Goal: Navigation & Orientation: Understand site structure

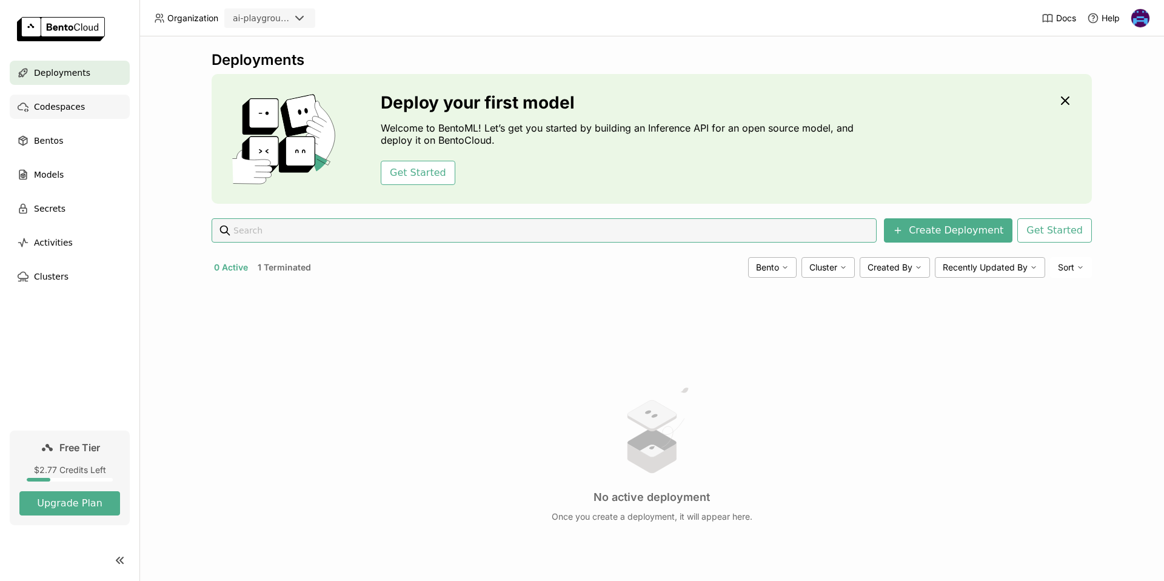
click at [77, 111] on span "Codespaces" at bounding box center [59, 106] width 51 height 15
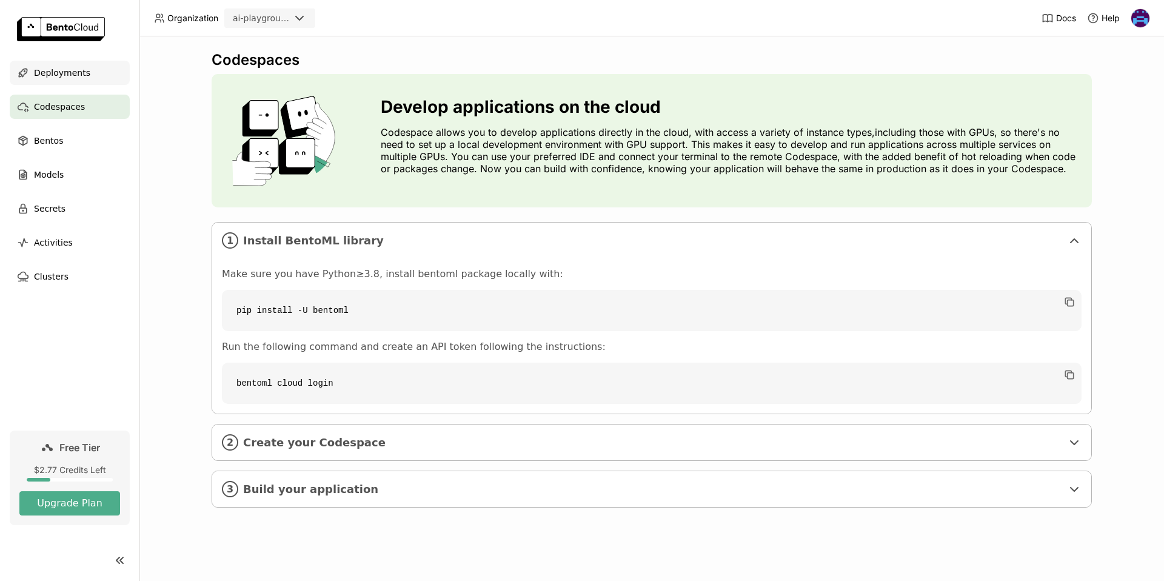
click at [35, 72] on span "Deployments" at bounding box center [62, 72] width 56 height 15
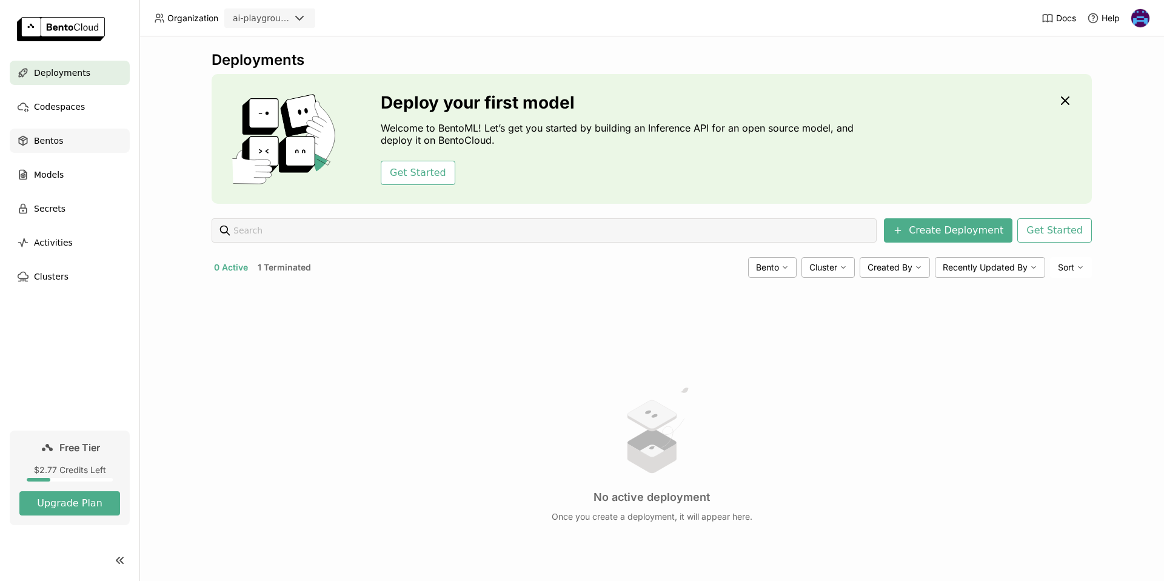
click at [56, 141] on span "Bentos" at bounding box center [48, 140] width 29 height 15
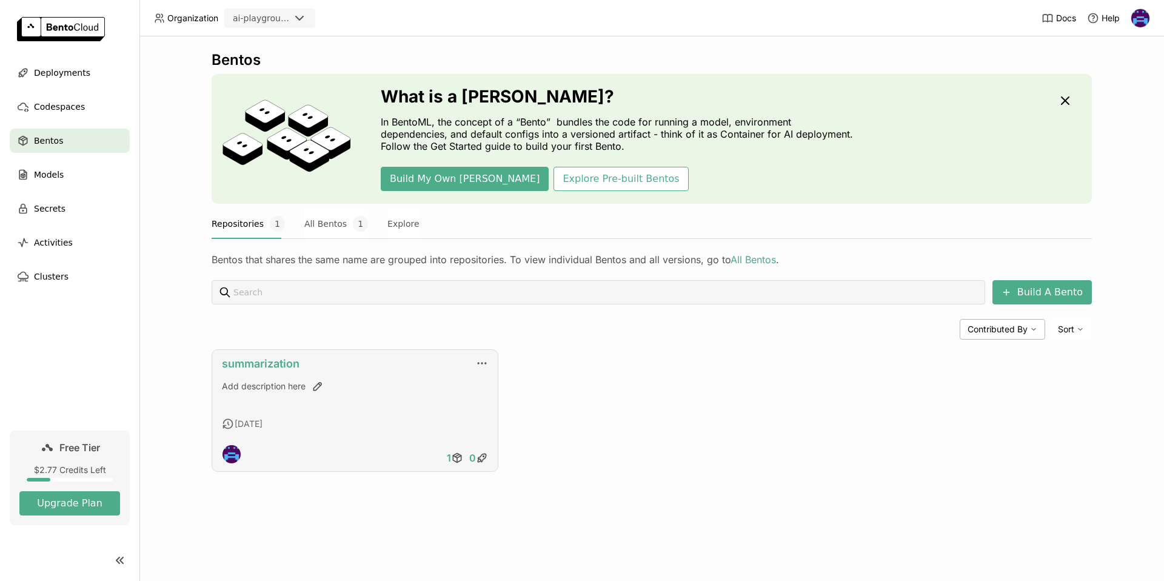
click at [285, 367] on link "summarization" at bounding box center [261, 363] width 78 height 13
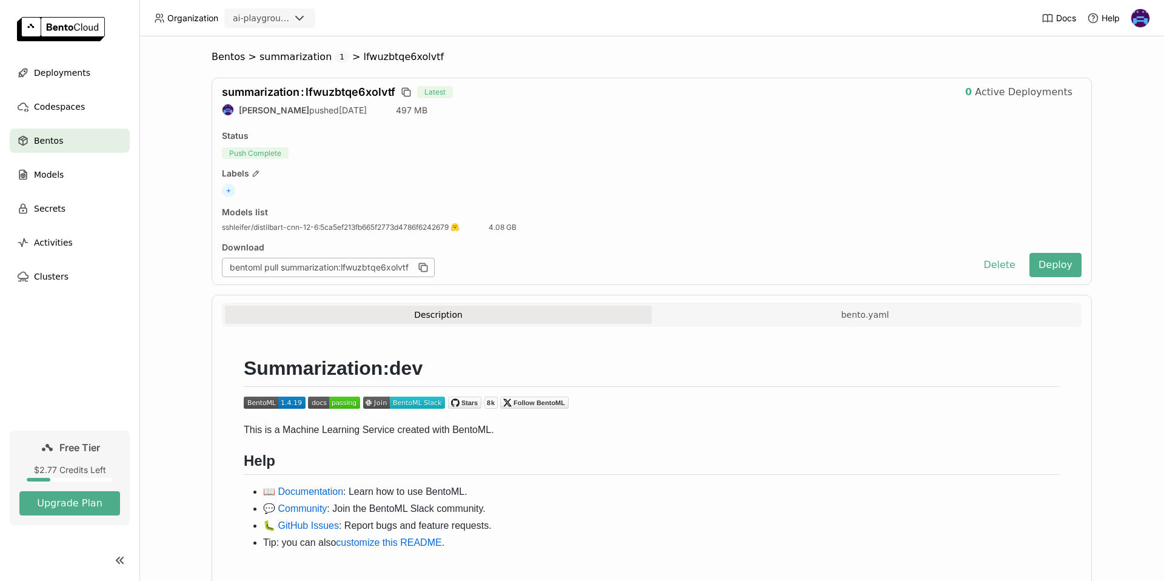
scroll to position [38, 0]
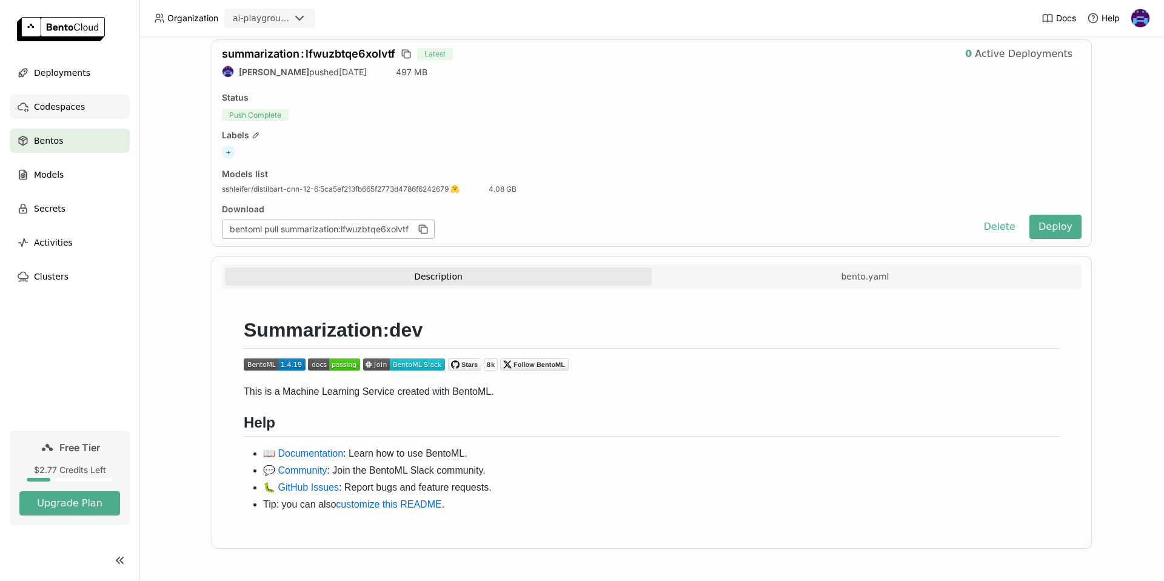
click at [56, 102] on span "Codespaces" at bounding box center [59, 106] width 51 height 15
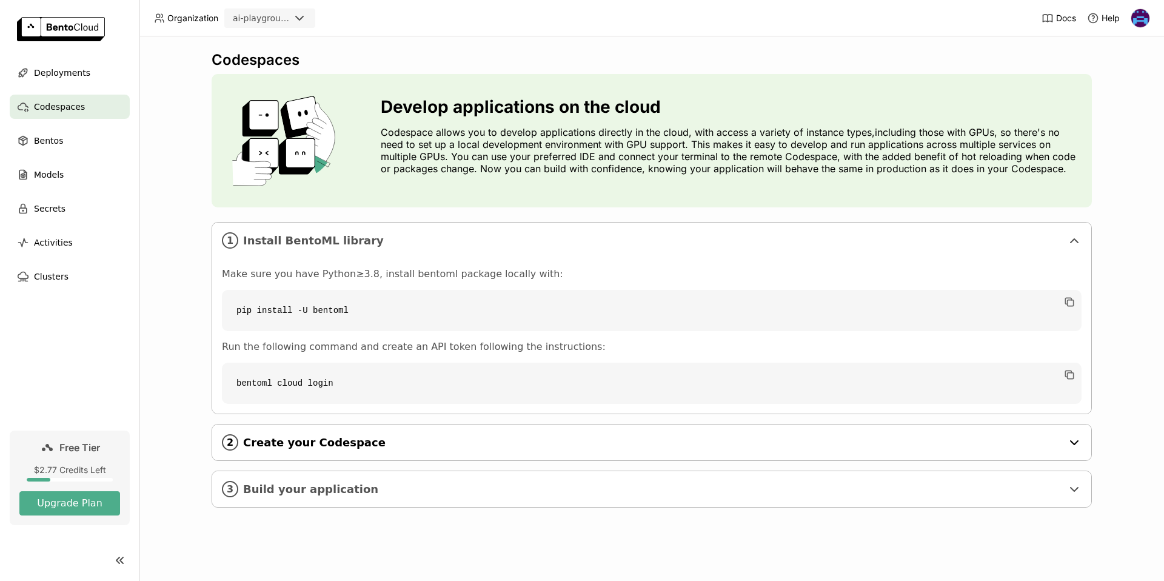
click at [308, 443] on span "Create your Codespace" at bounding box center [652, 442] width 819 height 13
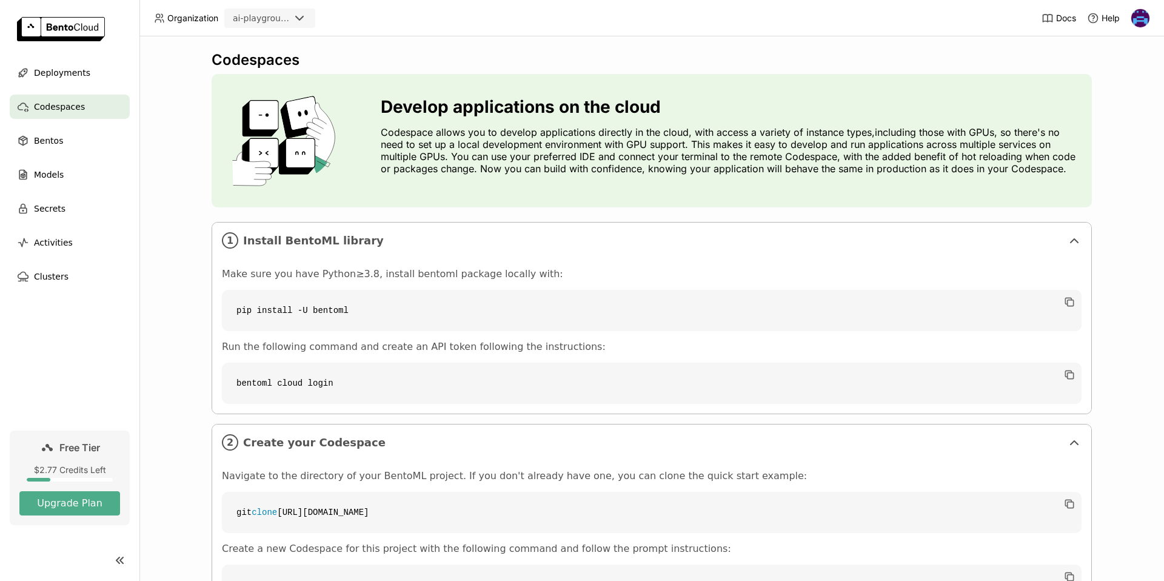
scroll to position [115, 0]
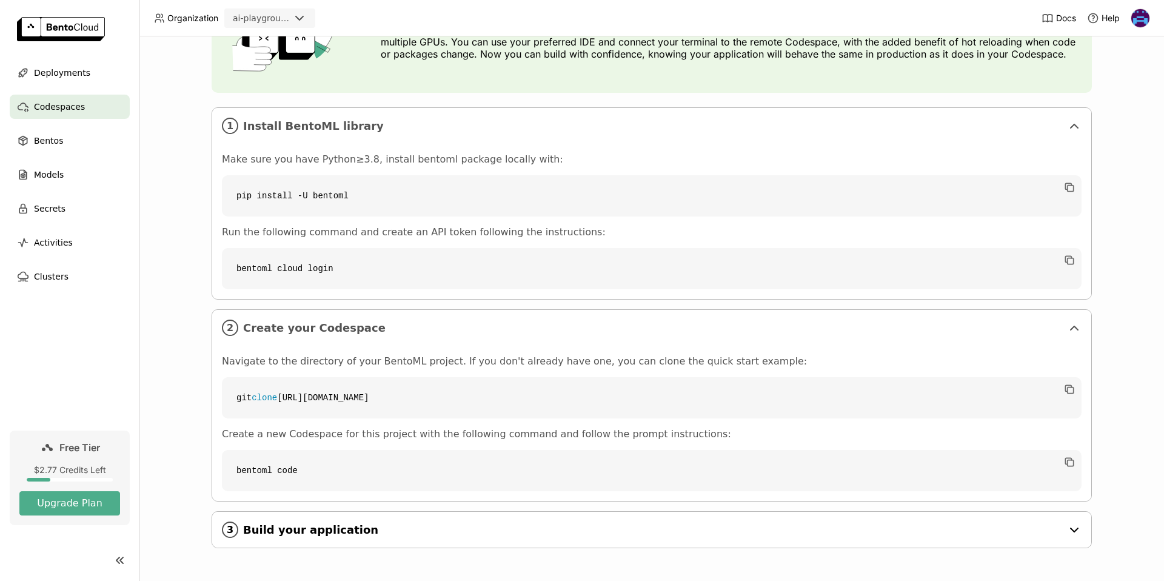
click at [322, 519] on div "3 Build your application" at bounding box center [651, 529] width 879 height 36
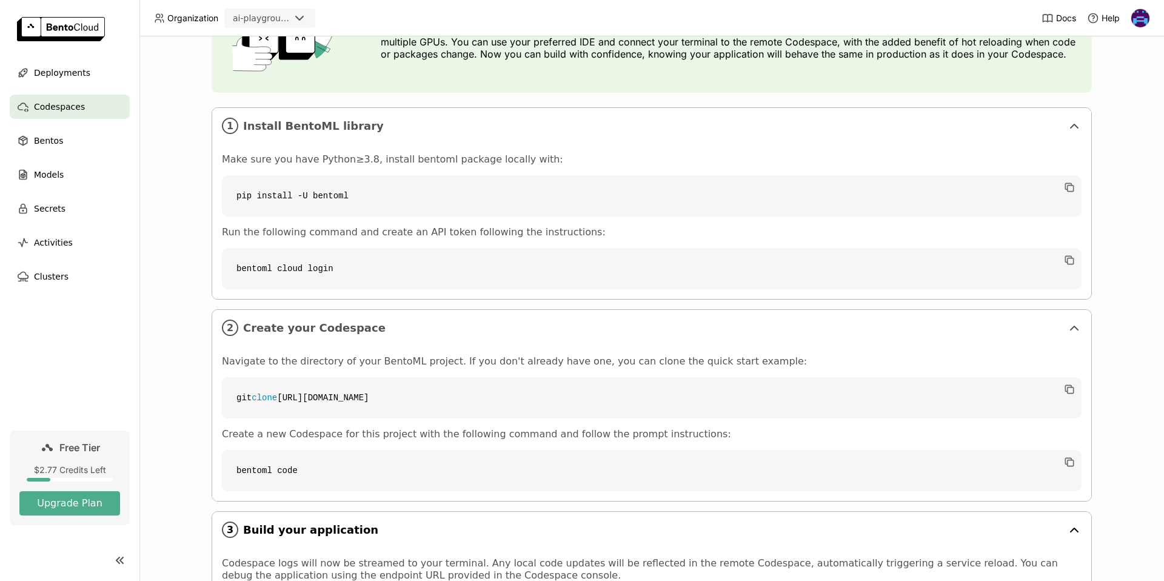
scroll to position [325, 0]
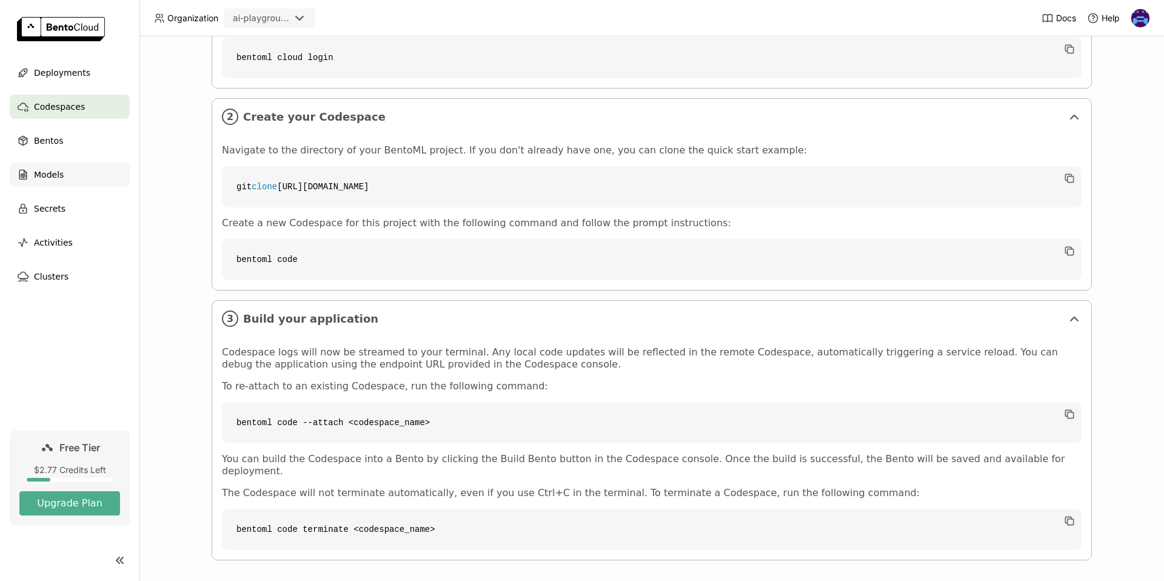
click at [50, 166] on div "Models" at bounding box center [70, 174] width 120 height 24
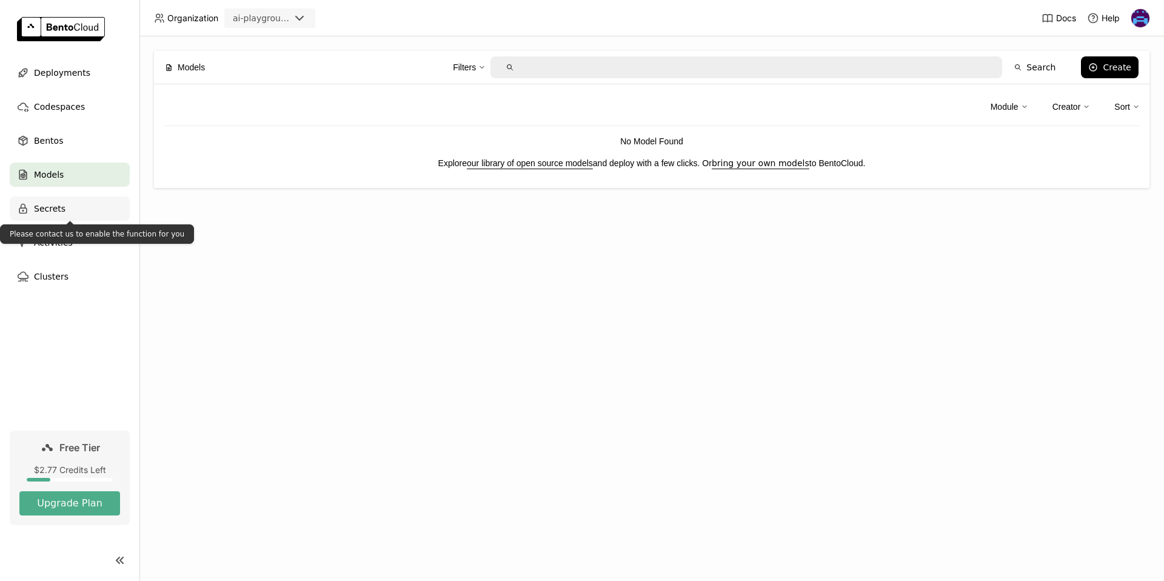
click at [72, 214] on div "Secrets" at bounding box center [70, 208] width 120 height 24
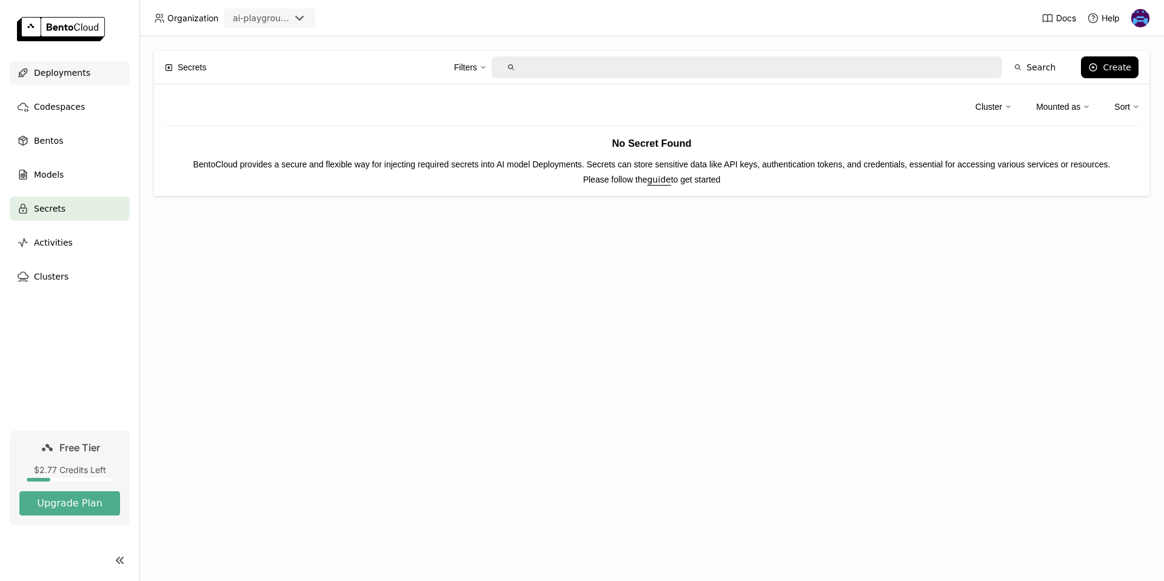
click at [58, 73] on span "Deployments" at bounding box center [62, 72] width 56 height 15
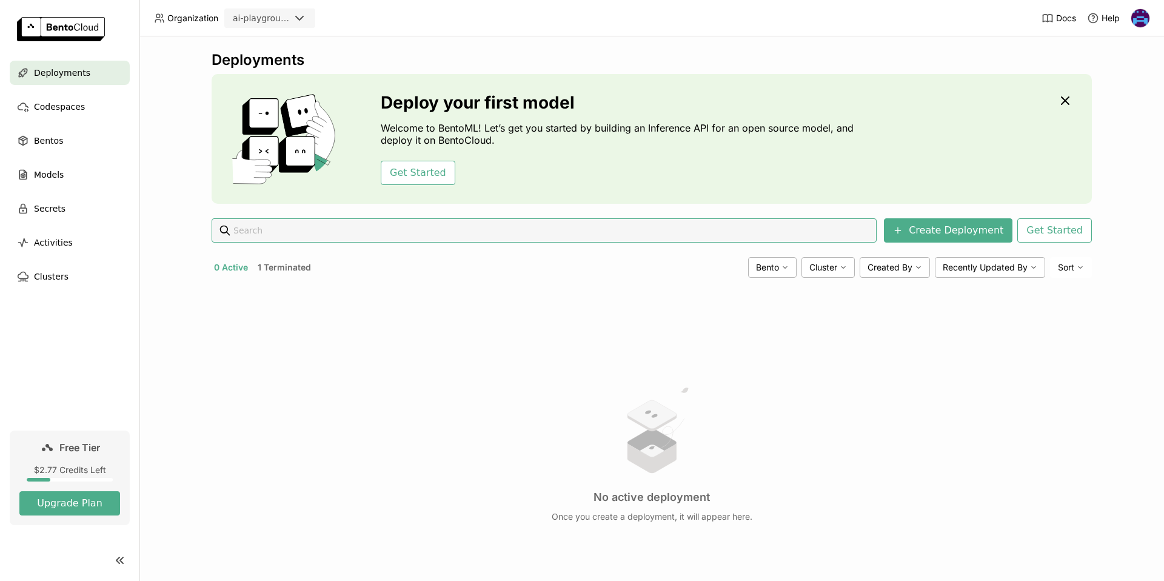
click at [295, 14] on icon at bounding box center [299, 18] width 15 height 15
click at [302, 16] on icon at bounding box center [299, 18] width 7 height 4
click at [466, 70] on div "Deployments Deploy your first model Welcome to BentoML! Let’s get you started b…" at bounding box center [651, 344] width 880 height 586
click at [47, 282] on span "Clusters" at bounding box center [51, 276] width 35 height 15
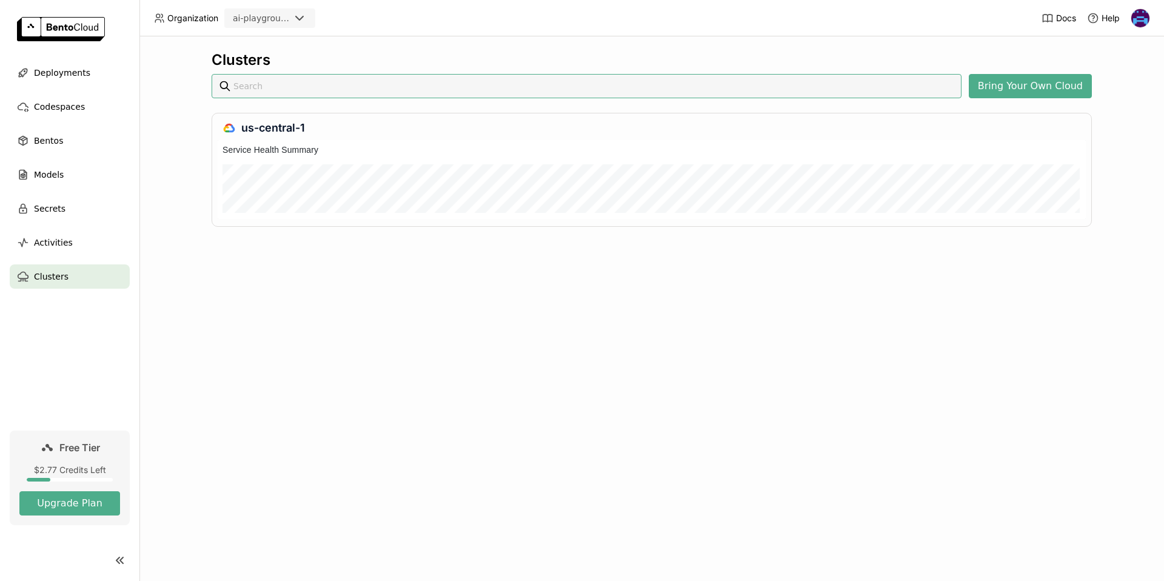
scroll to position [74, 863]
click at [31, 37] on img at bounding box center [61, 29] width 88 height 24
